Goal: Task Accomplishment & Management: Use online tool/utility

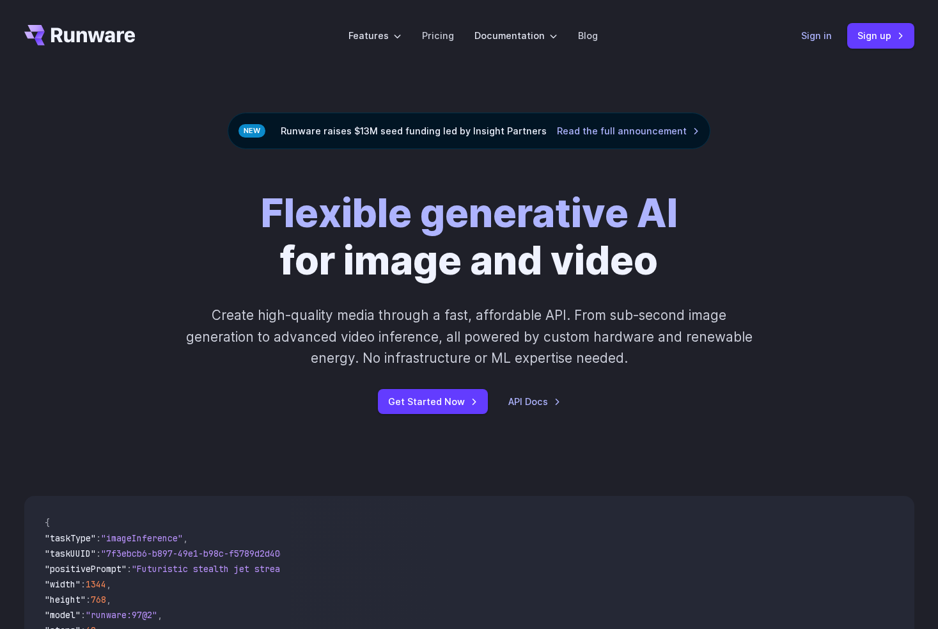
click at [807, 38] on link "Sign in" at bounding box center [817, 35] width 31 height 15
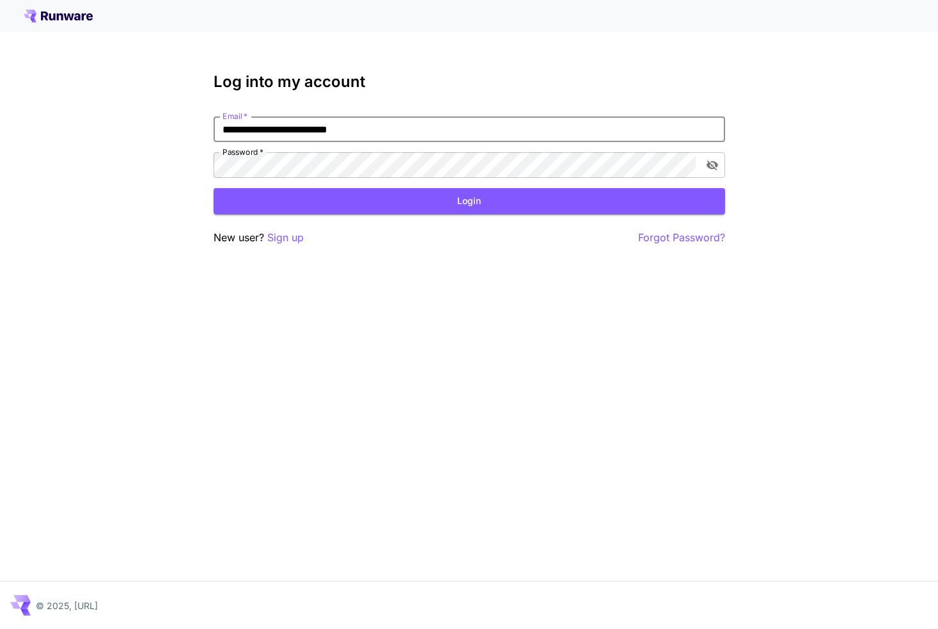
type input "**********"
click at [715, 167] on icon "toggle password visibility" at bounding box center [712, 166] width 12 height 10
click at [566, 214] on div "**********" at bounding box center [470, 159] width 512 height 173
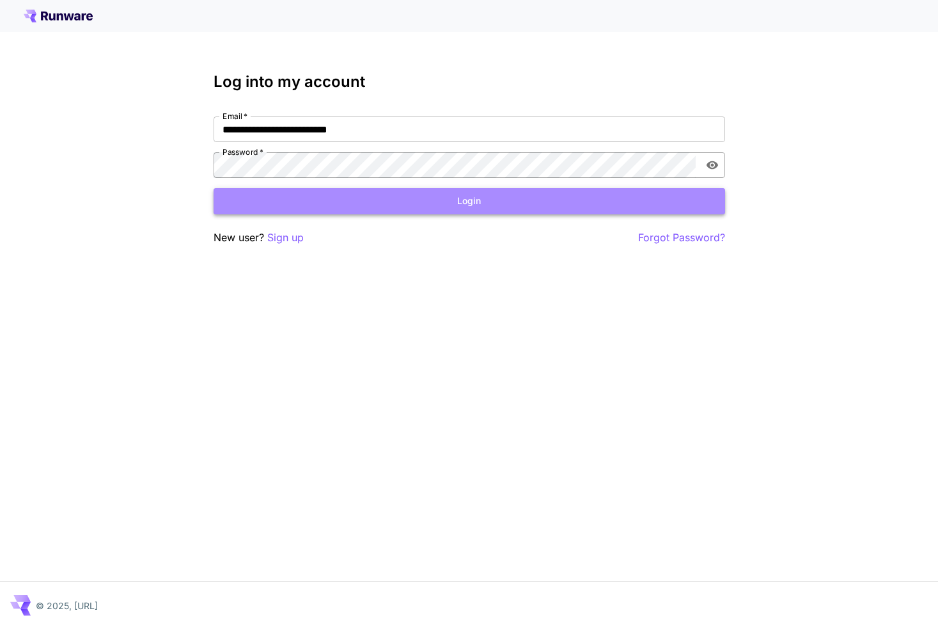
click at [550, 209] on button "Login" at bounding box center [470, 201] width 512 height 26
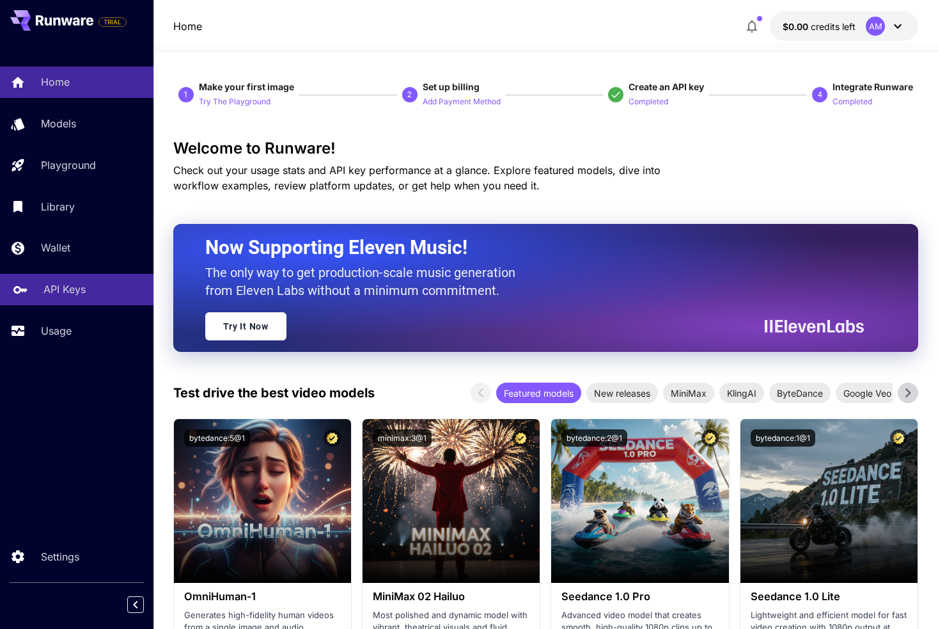
click at [65, 285] on p "API Keys" at bounding box center [64, 288] width 42 height 15
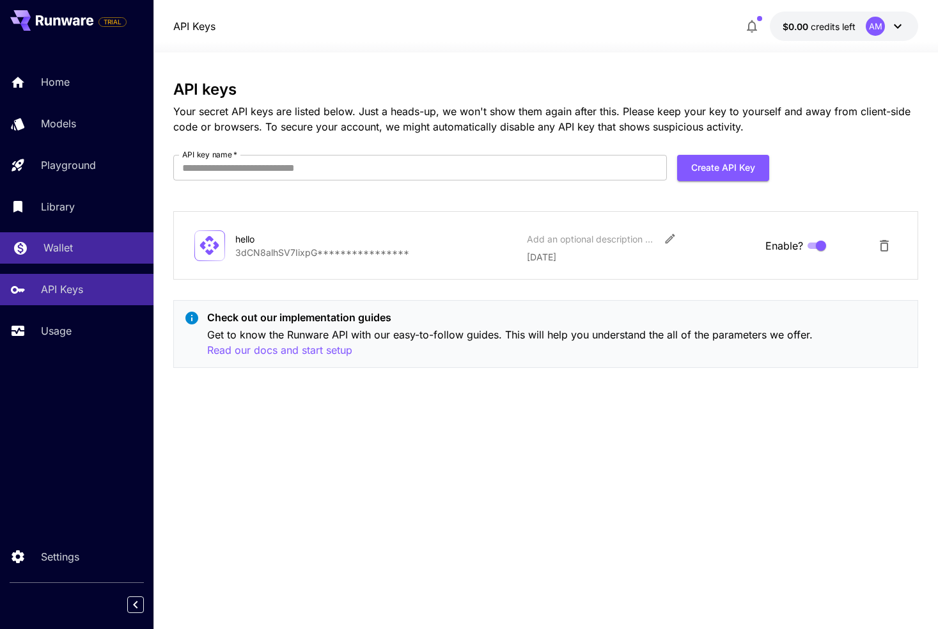
click at [104, 251] on div "Wallet" at bounding box center [93, 247] width 100 height 15
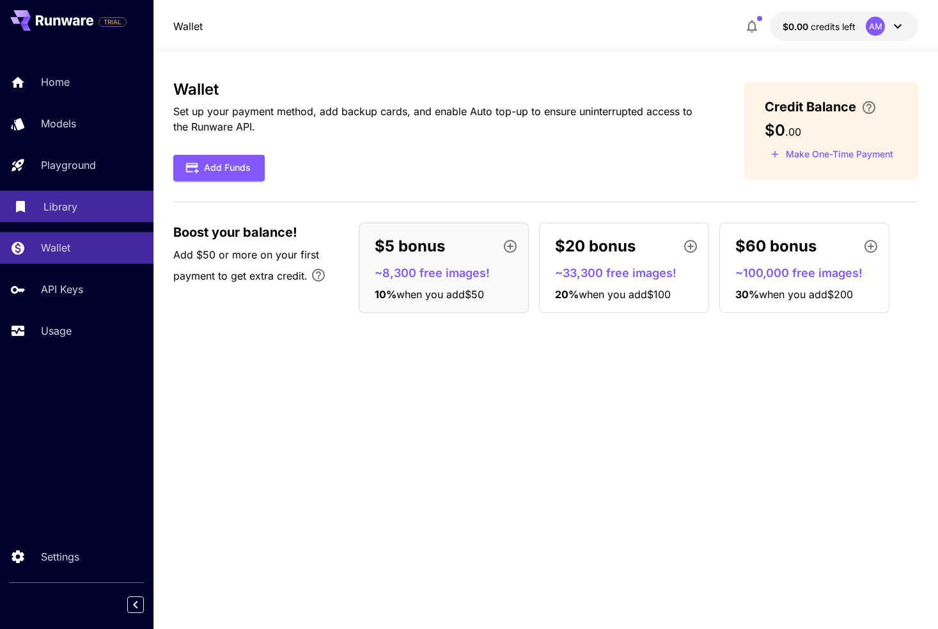
click at [83, 216] on link "Library" at bounding box center [77, 206] width 154 height 31
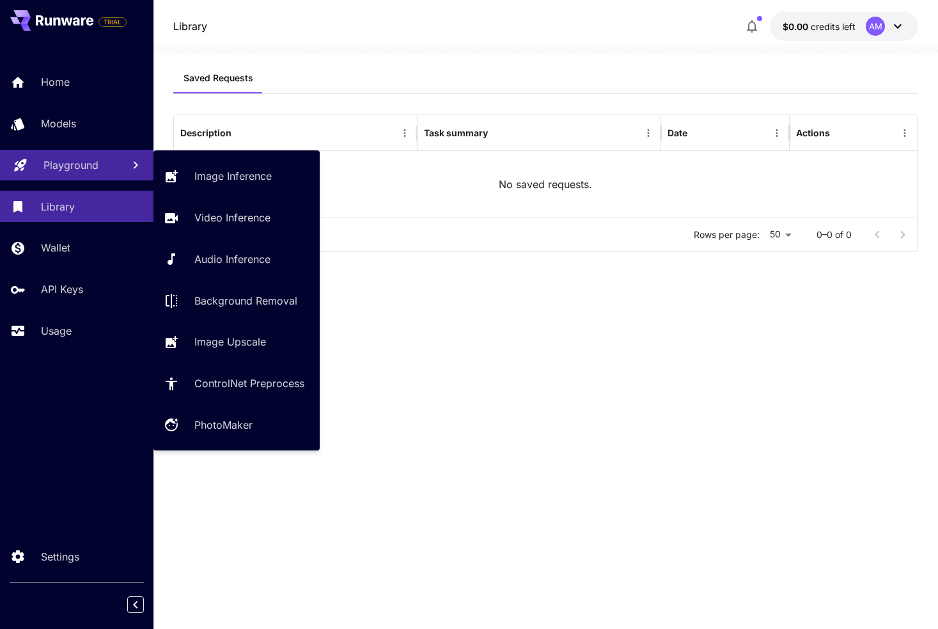
click at [75, 176] on link "Playground" at bounding box center [77, 165] width 154 height 31
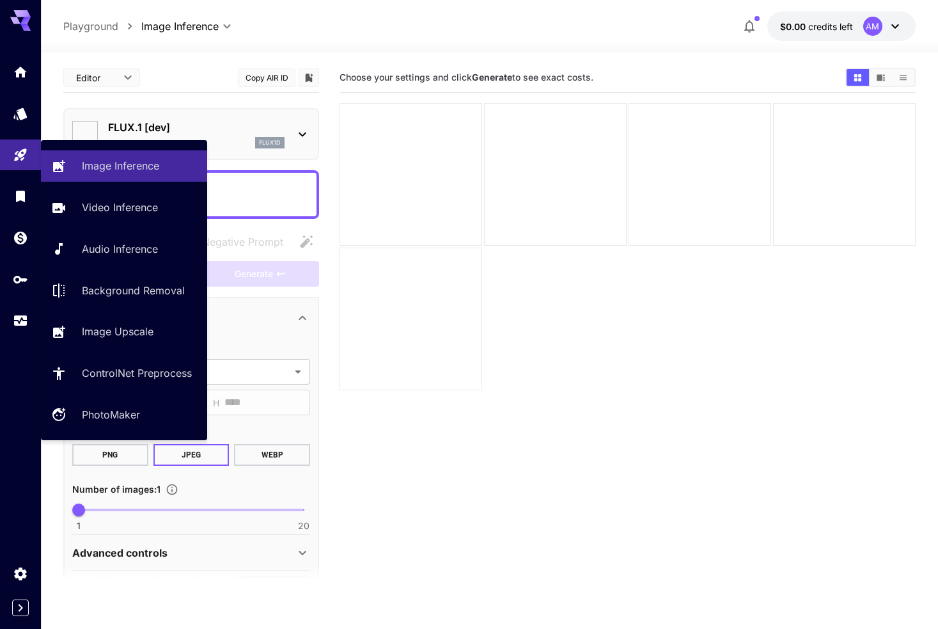
type input "**********"
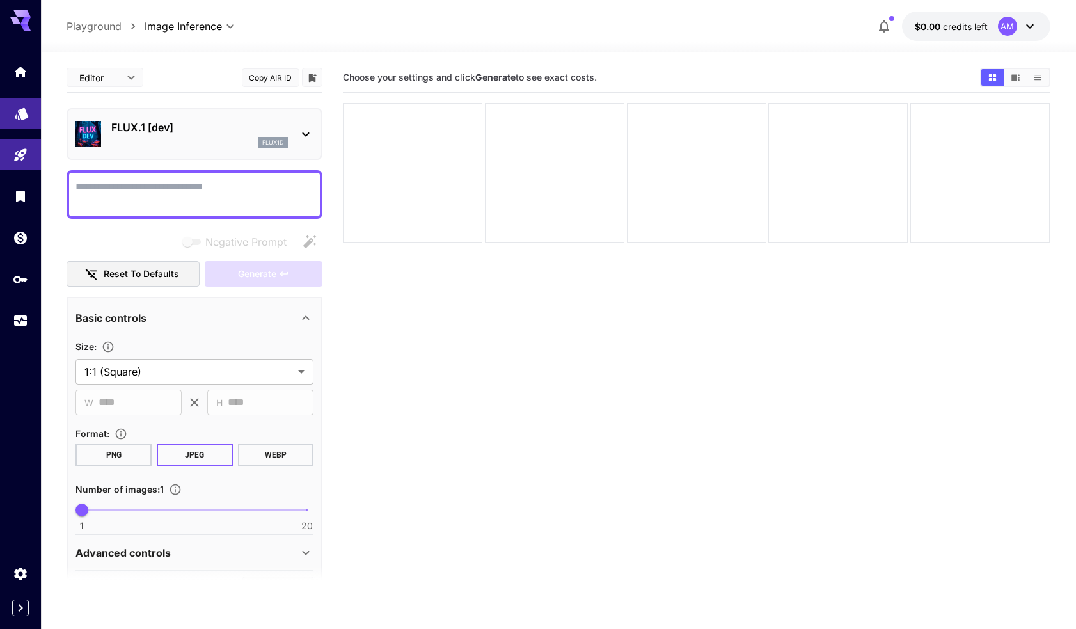
click at [13, 122] on link at bounding box center [20, 113] width 41 height 31
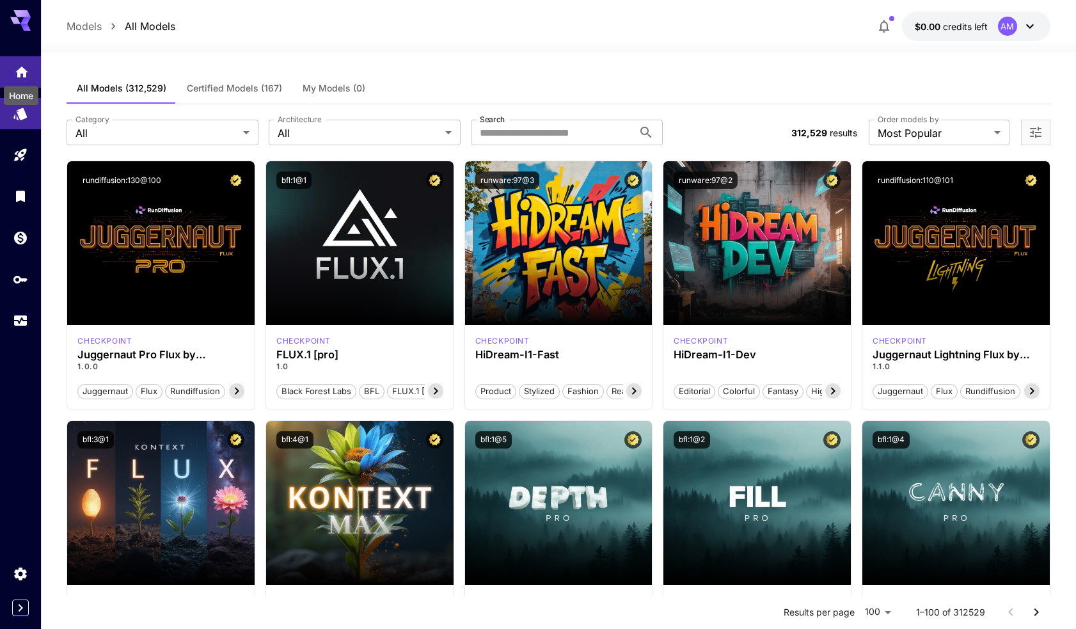
click at [17, 73] on icon "Home" at bounding box center [21, 69] width 13 height 11
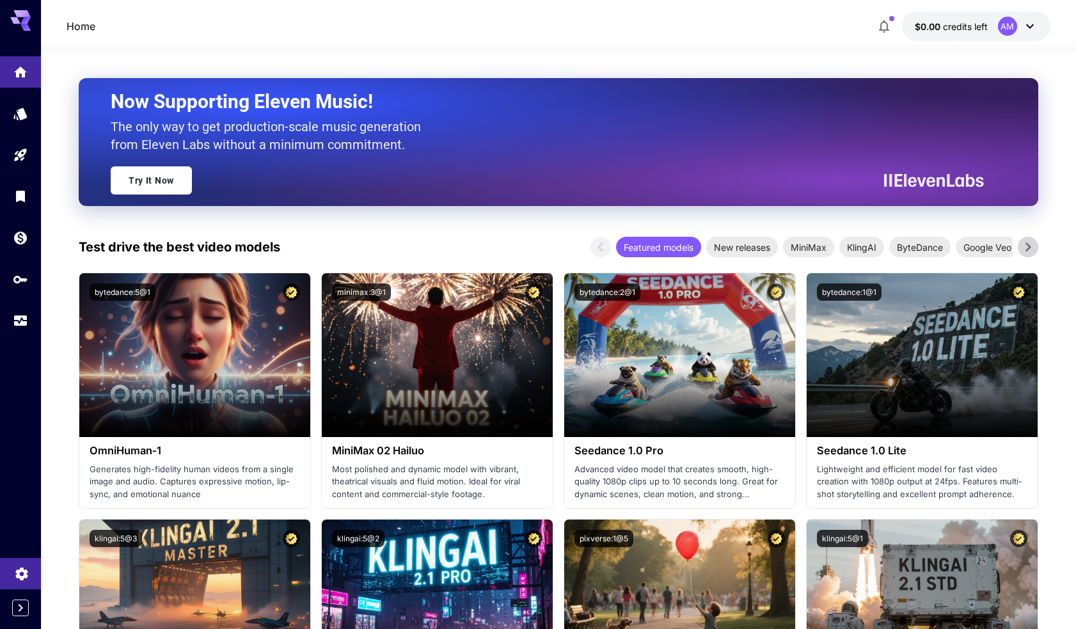
scroll to position [122, 0]
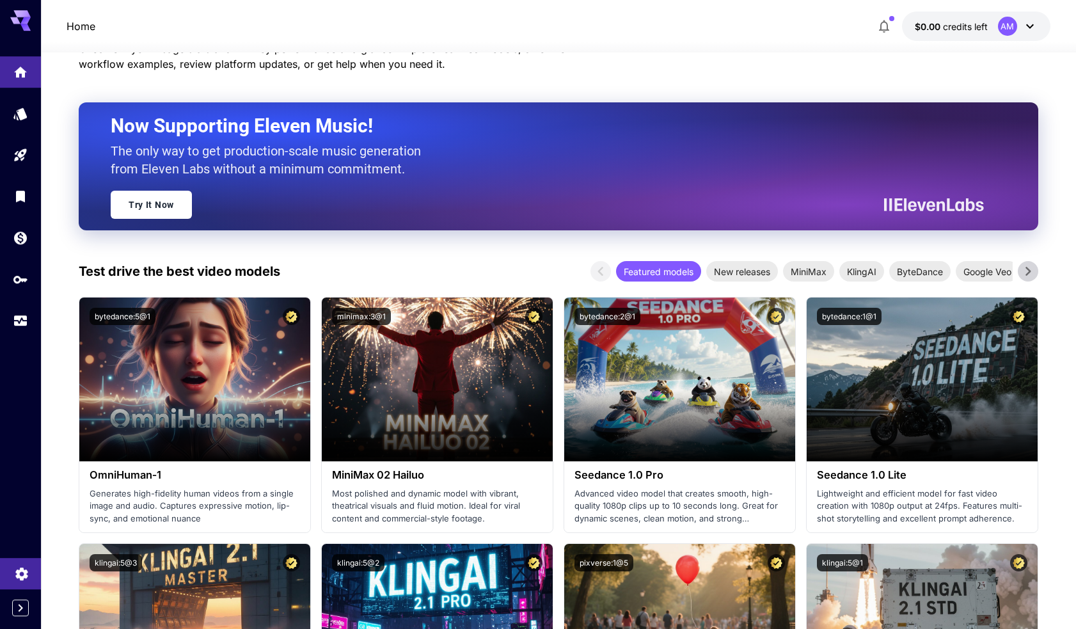
click at [28, 583] on link at bounding box center [20, 573] width 41 height 31
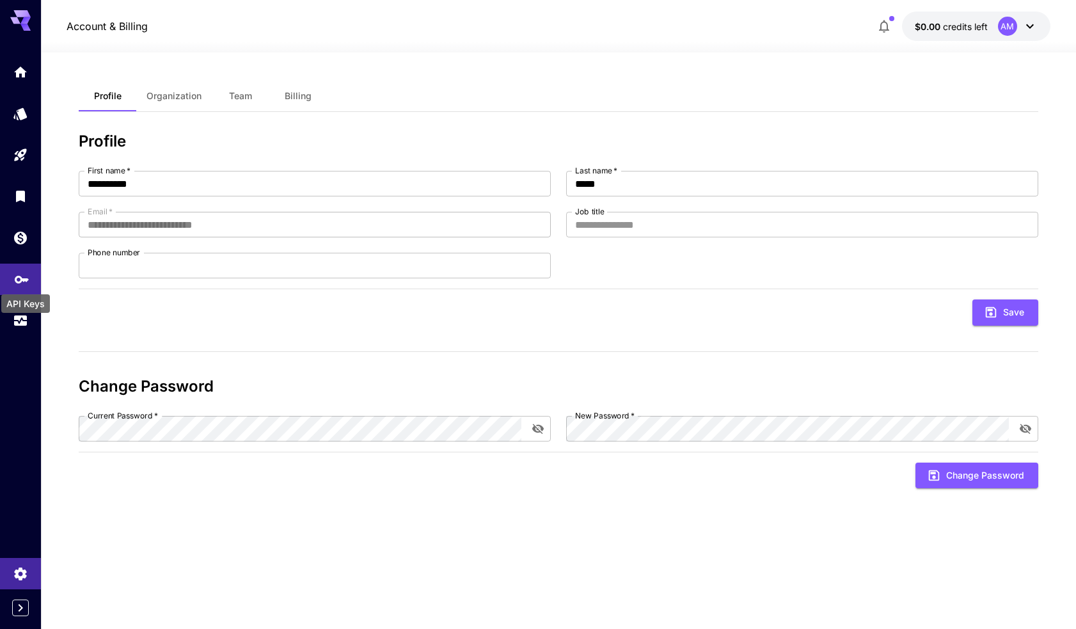
click at [17, 281] on icon "API Keys" at bounding box center [21, 276] width 15 height 15
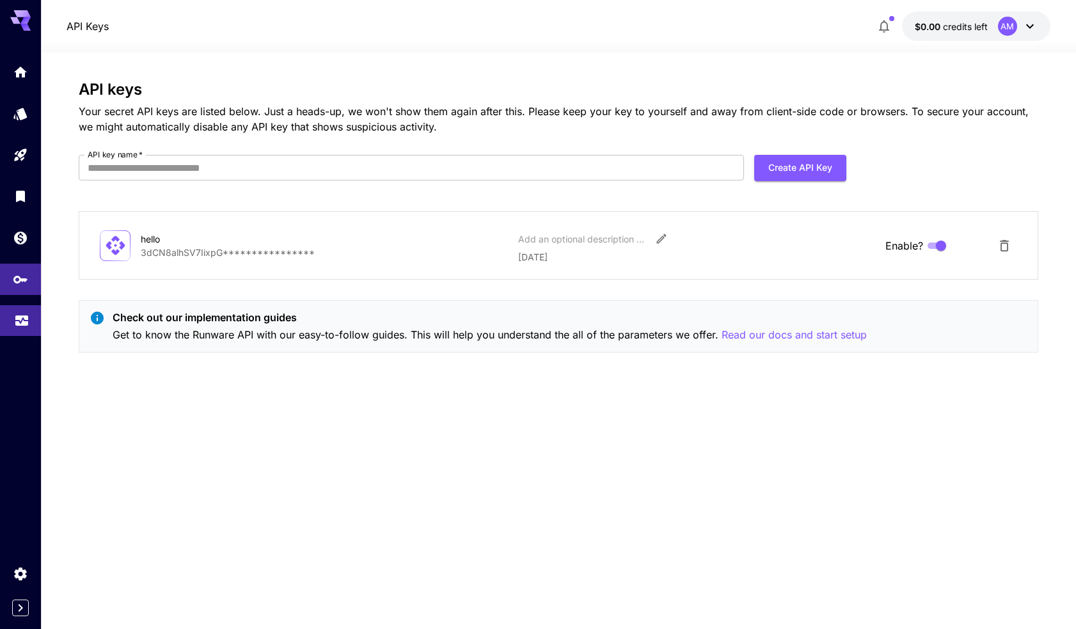
click at [28, 335] on link at bounding box center [20, 320] width 41 height 31
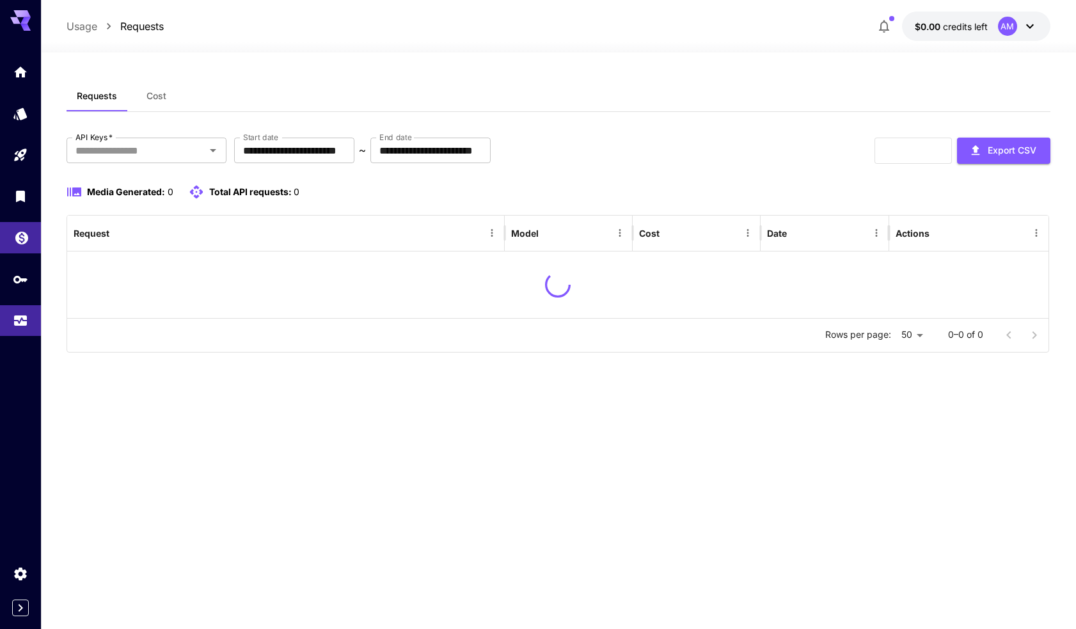
click at [26, 233] on icon "Wallet" at bounding box center [21, 234] width 13 height 13
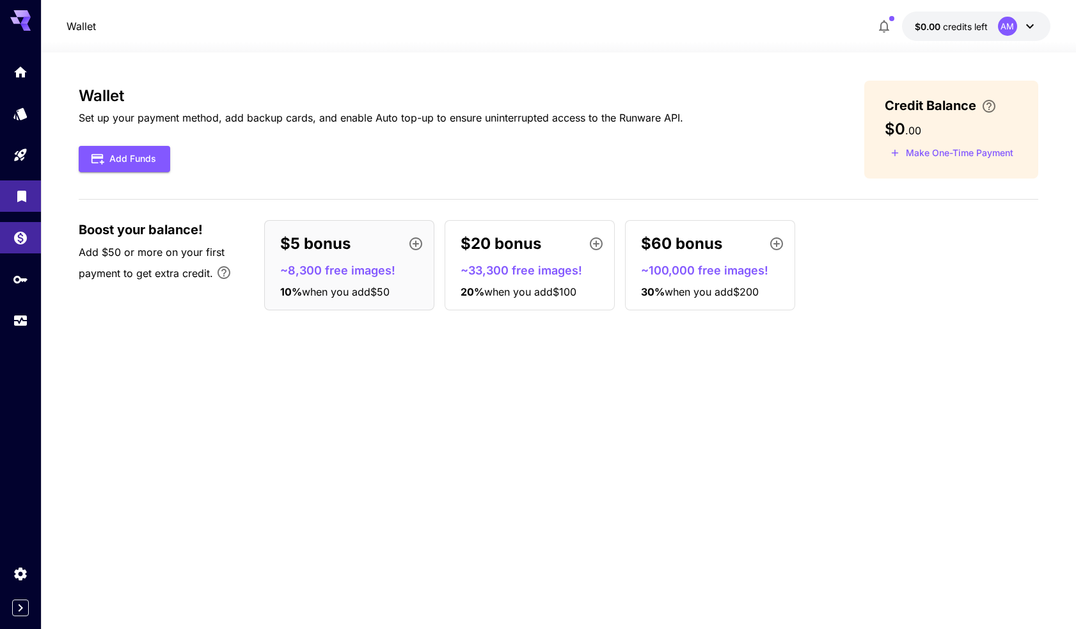
click at [17, 204] on link at bounding box center [20, 195] width 41 height 31
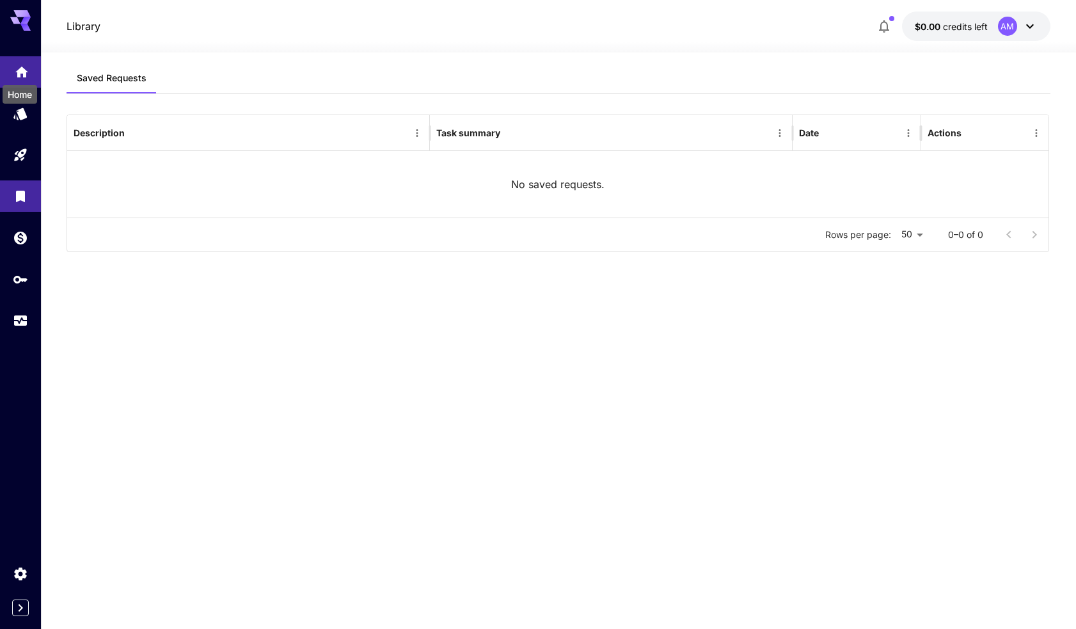
click at [17, 69] on icon "Home" at bounding box center [21, 68] width 13 height 11
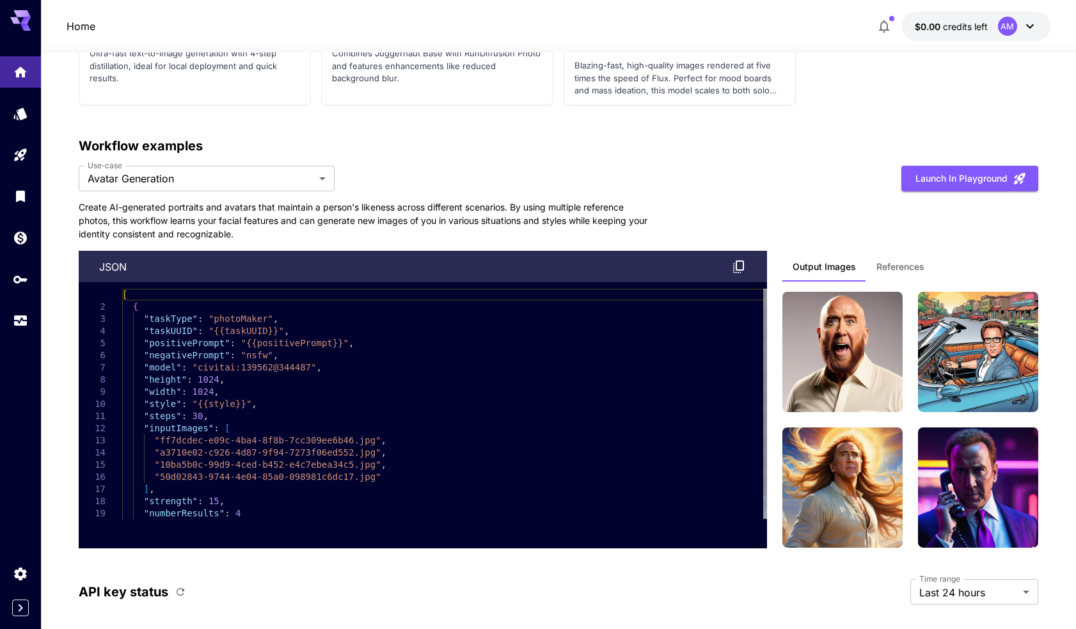
scroll to position [3371, 0]
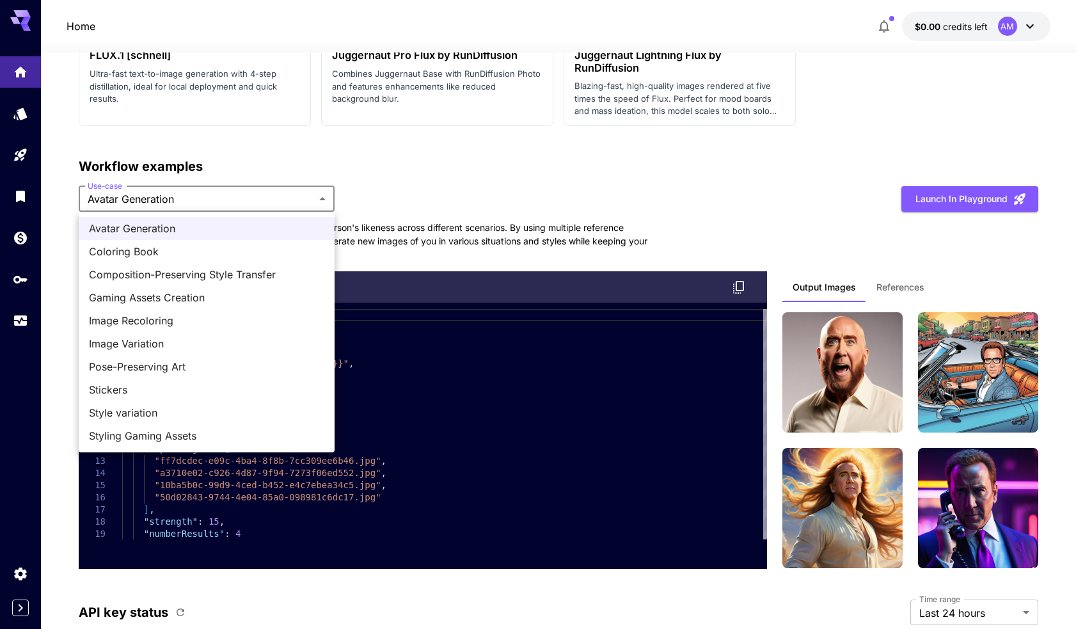
click at [540, 191] on div at bounding box center [538, 314] width 1076 height 629
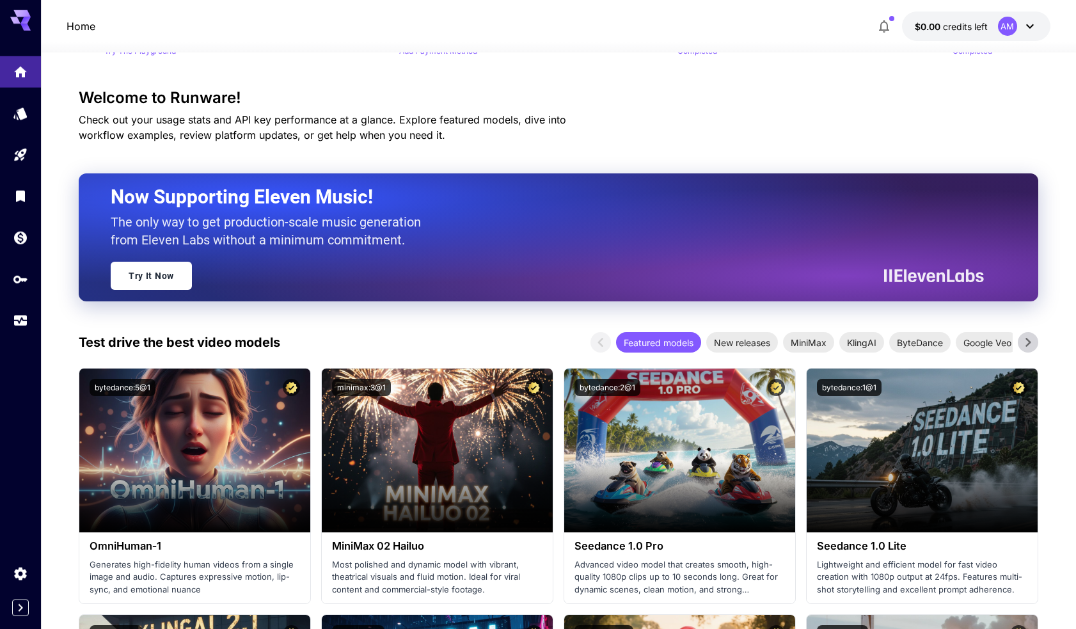
scroll to position [0, 0]
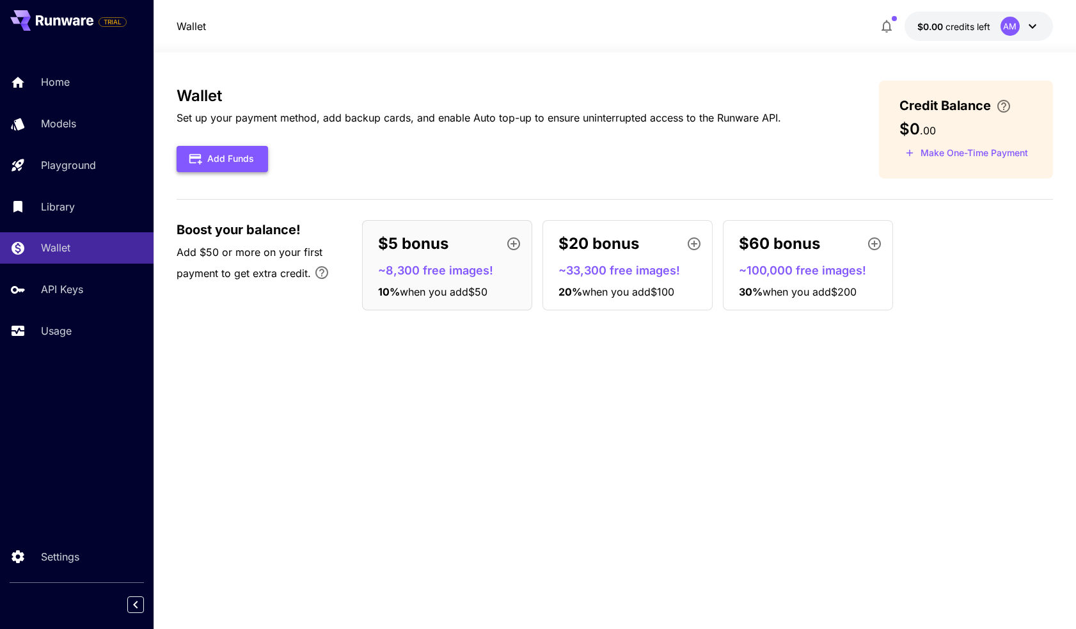
click at [245, 158] on button "Add Funds" at bounding box center [222, 159] width 91 height 26
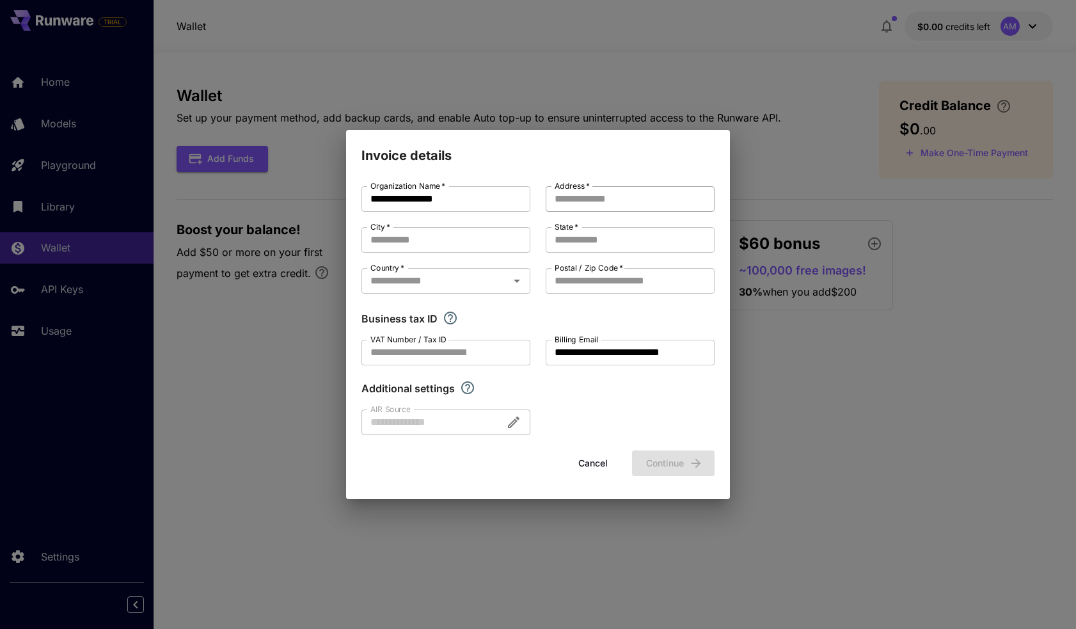
click at [615, 198] on input "Address   *" at bounding box center [630, 199] width 169 height 26
click at [606, 289] on input "Postal / Zip Code   *" at bounding box center [630, 281] width 169 height 26
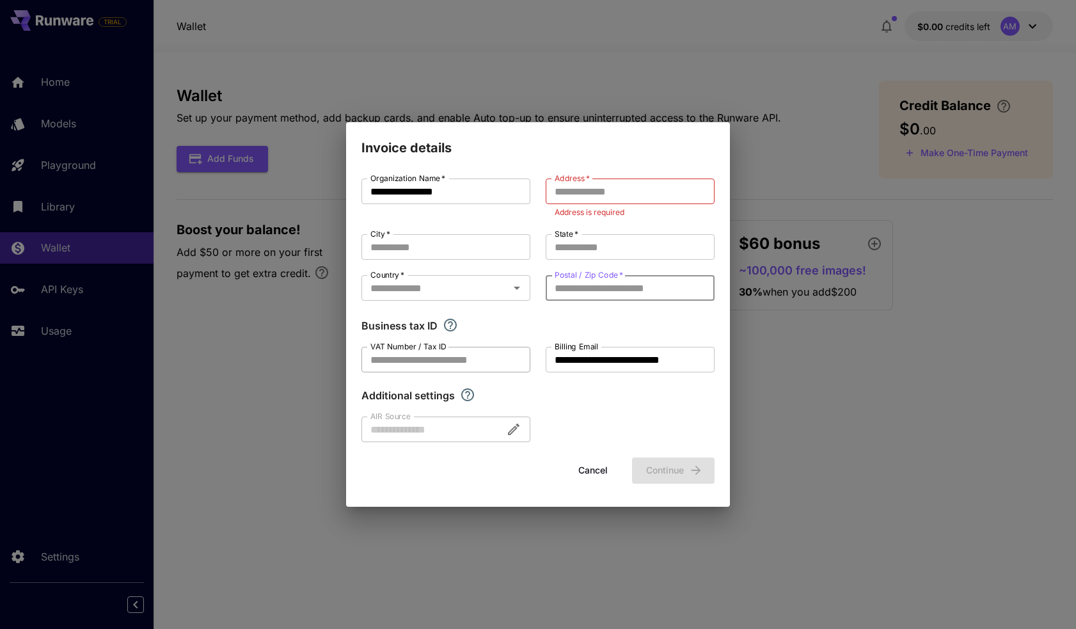
click at [421, 365] on input "VAT Number / Tax ID" at bounding box center [445, 360] width 169 height 26
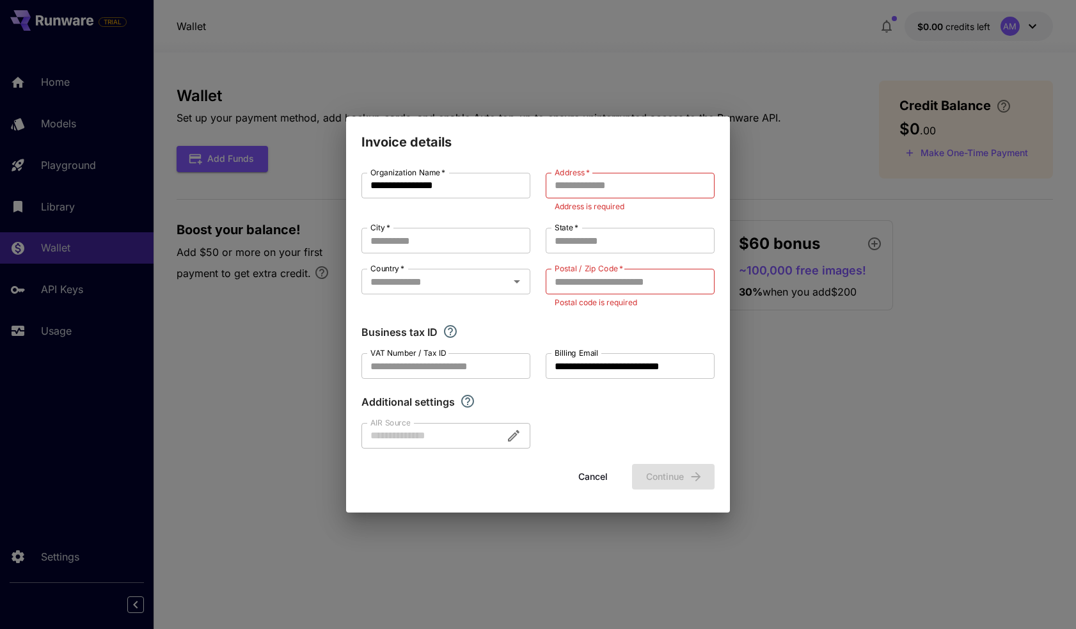
click at [424, 319] on div "**********" at bounding box center [537, 311] width 353 height 276
click at [583, 478] on button "Cancel" at bounding box center [593, 477] width 58 height 26
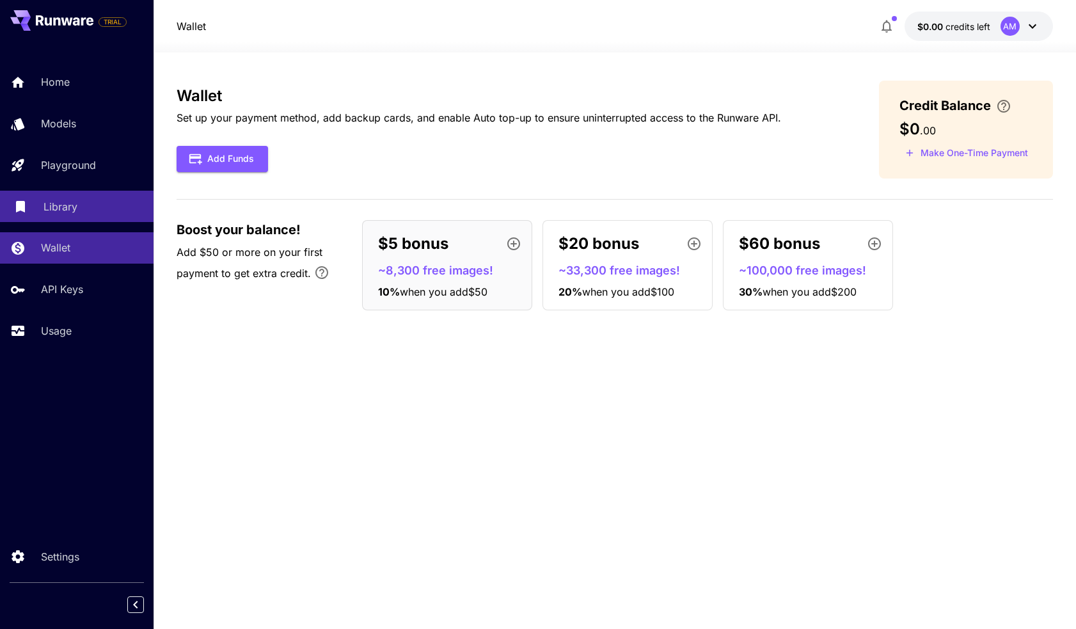
click at [77, 201] on div "Library" at bounding box center [93, 206] width 100 height 15
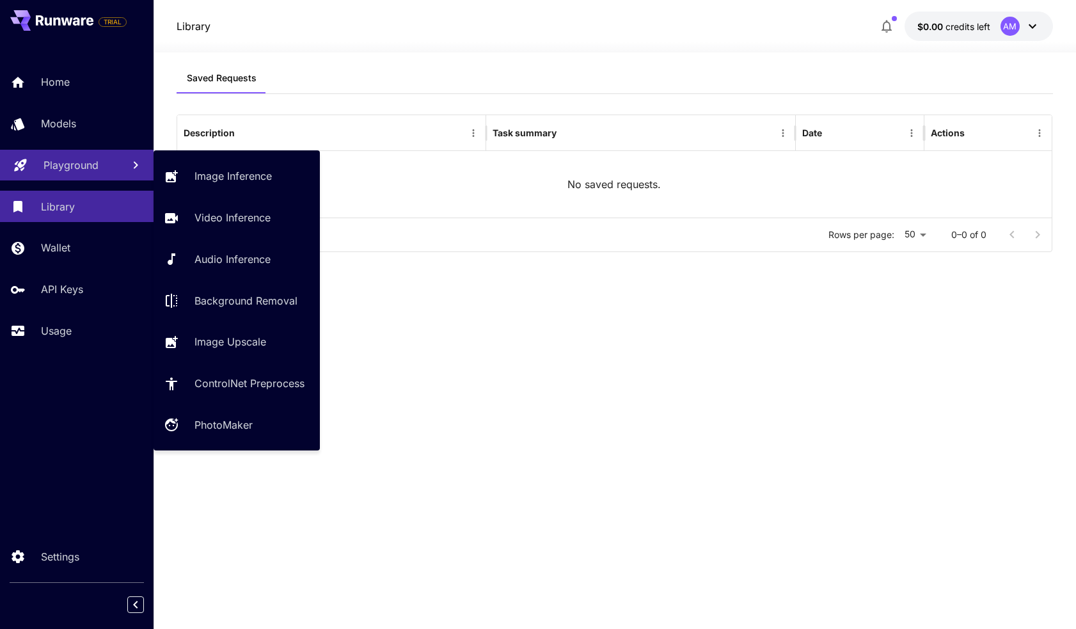
click at [97, 177] on link "Playground" at bounding box center [77, 165] width 154 height 31
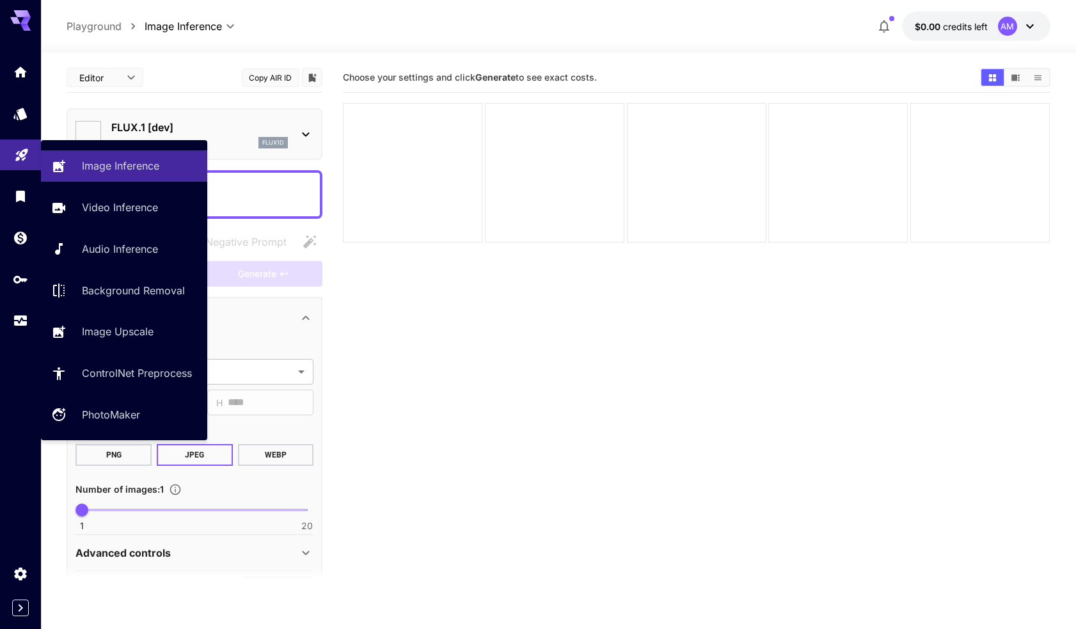
type input "**********"
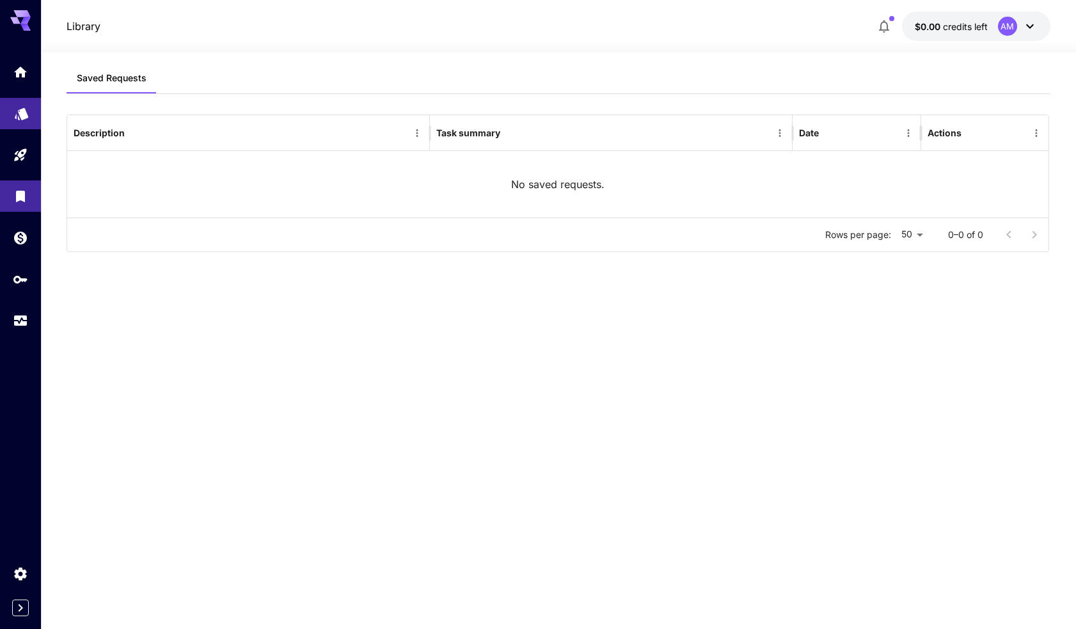
click at [31, 123] on link at bounding box center [20, 113] width 41 height 31
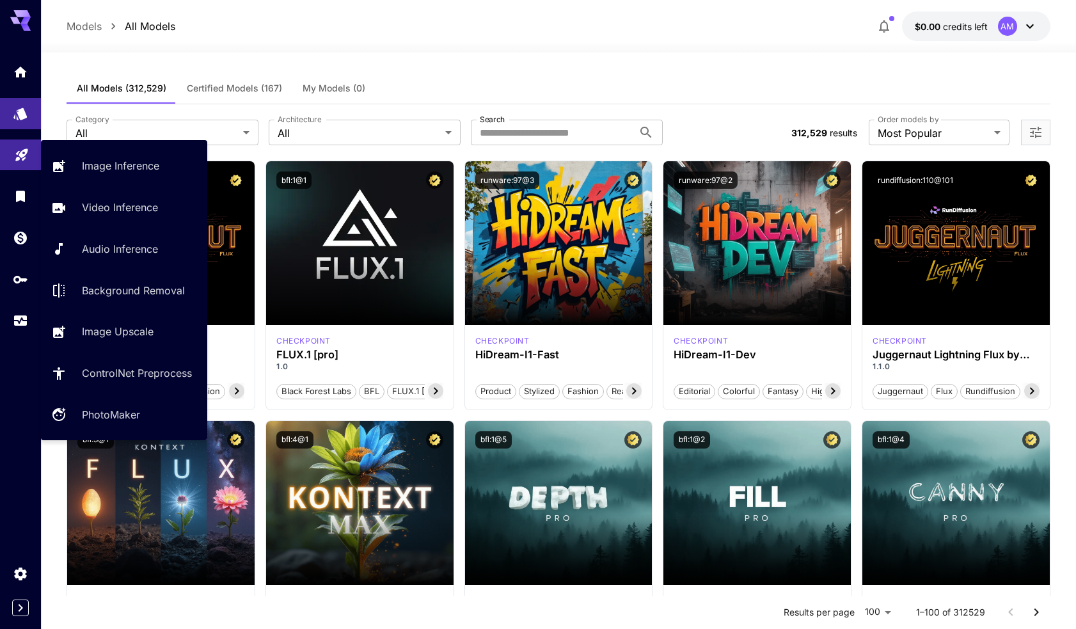
click at [28, 150] on icon "Playground" at bounding box center [21, 150] width 15 height 15
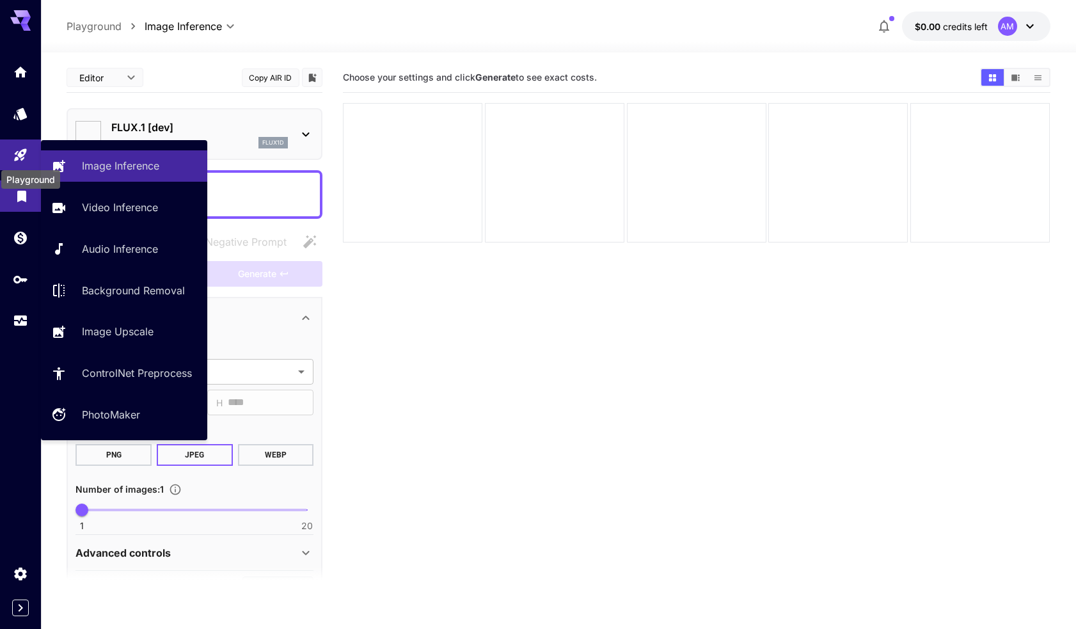
type input "**********"
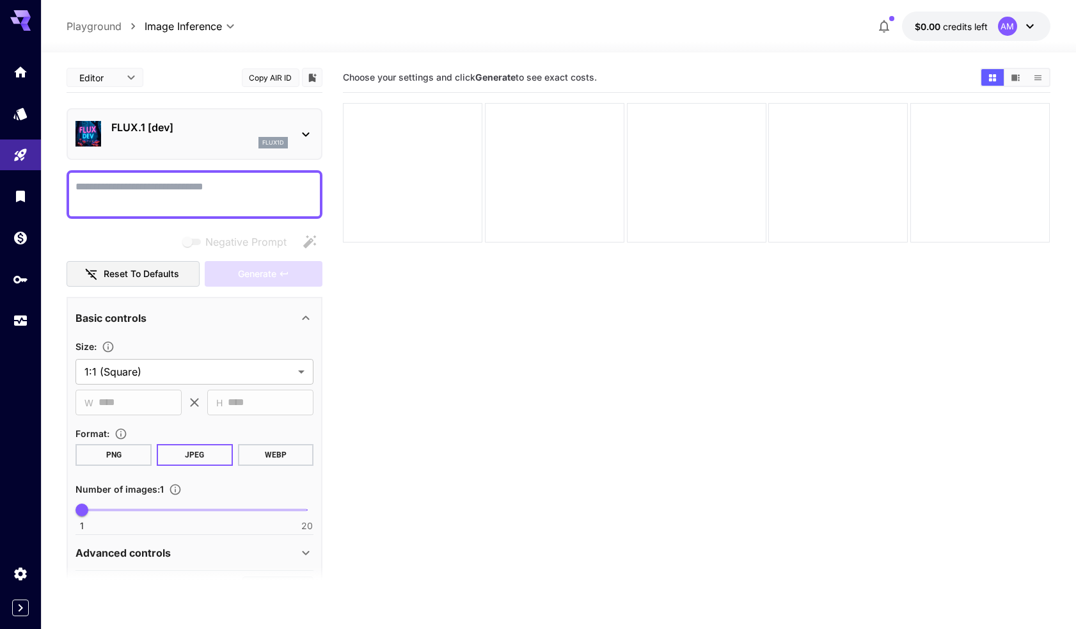
click at [22, 88] on div at bounding box center [20, 196] width 41 height 280
click at [22, 74] on icon "Home" at bounding box center [21, 68] width 15 height 15
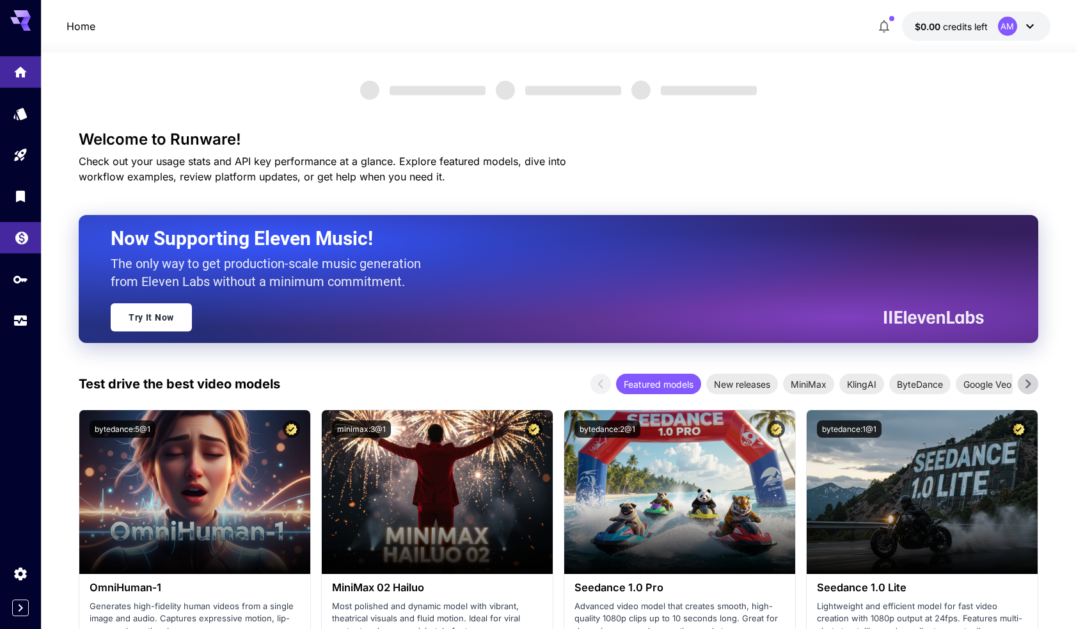
click at [20, 248] on link at bounding box center [20, 237] width 41 height 31
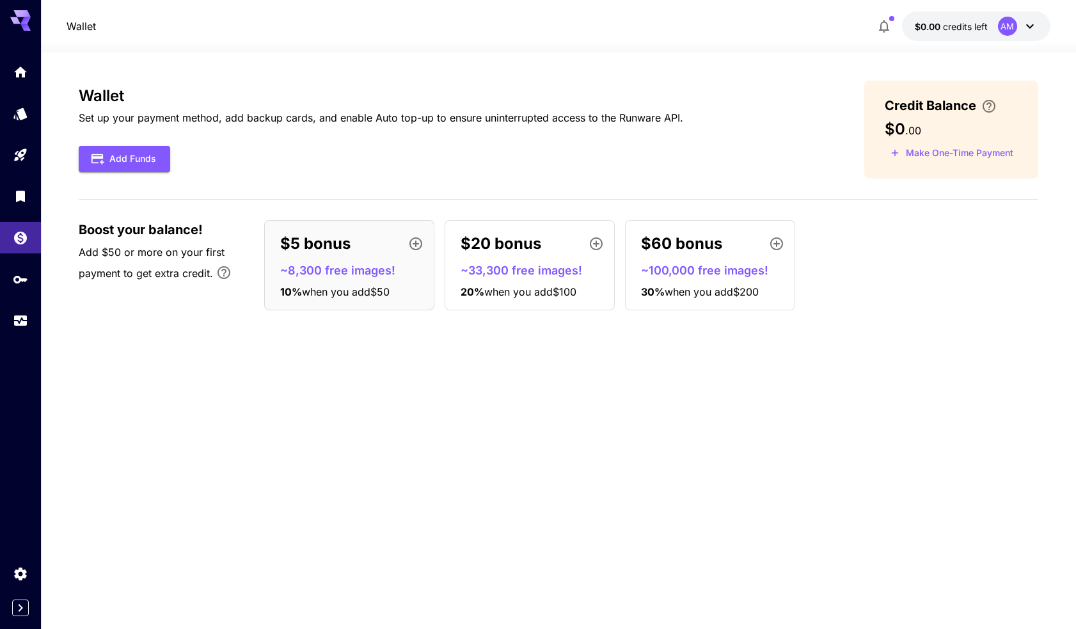
click at [327, 411] on div "Wallet Set up your payment method, add backup cards, and enable Auto top-up to …" at bounding box center [559, 341] width 960 height 520
click at [20, 17] on icon at bounding box center [20, 16] width 20 height 13
